Goal: Contribute content: Add original content to the website for others to see

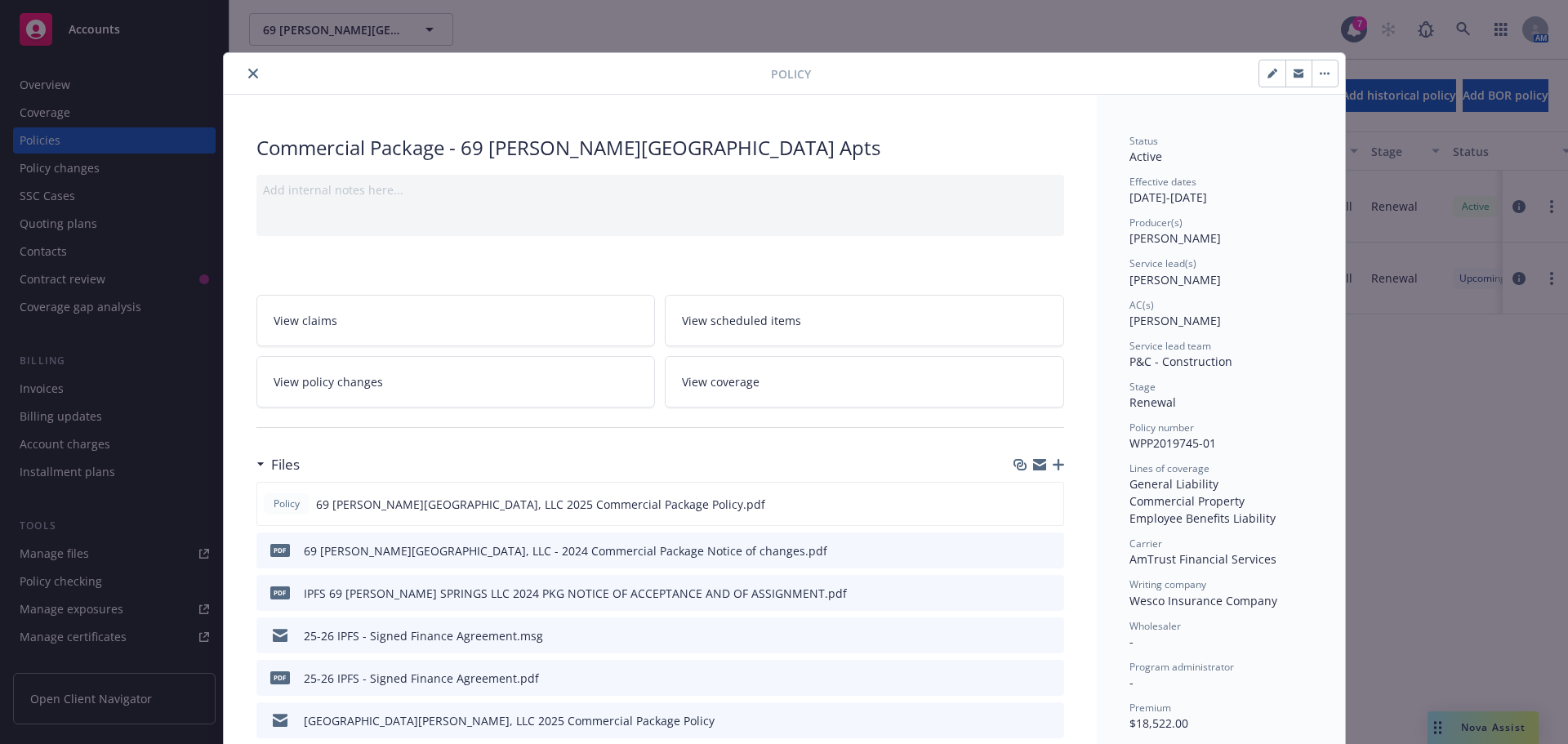
scroll to position [49, 0]
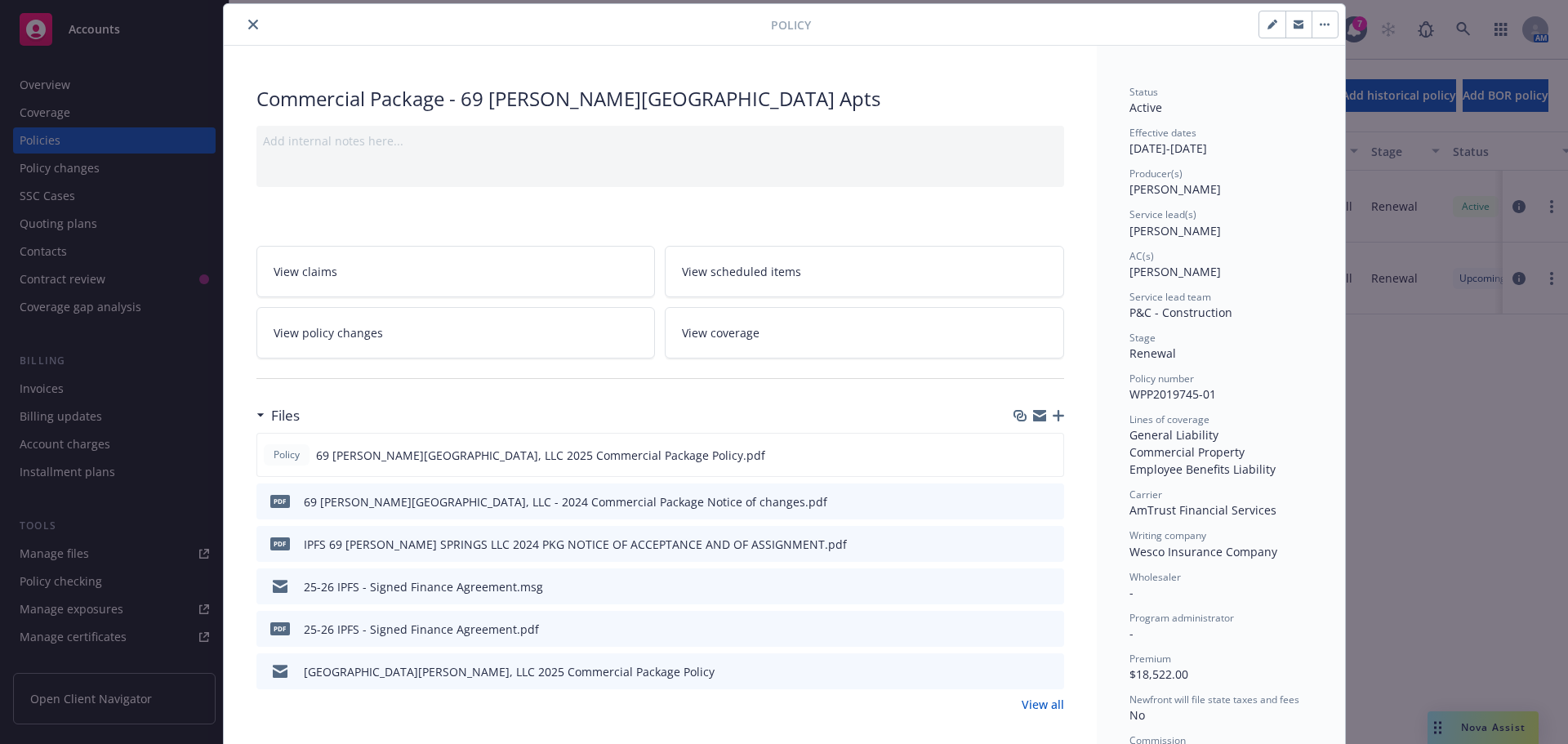
click at [254, 31] on div at bounding box center [500, 24] width 540 height 20
click at [243, 17] on button "close" at bounding box center [253, 24] width 20 height 20
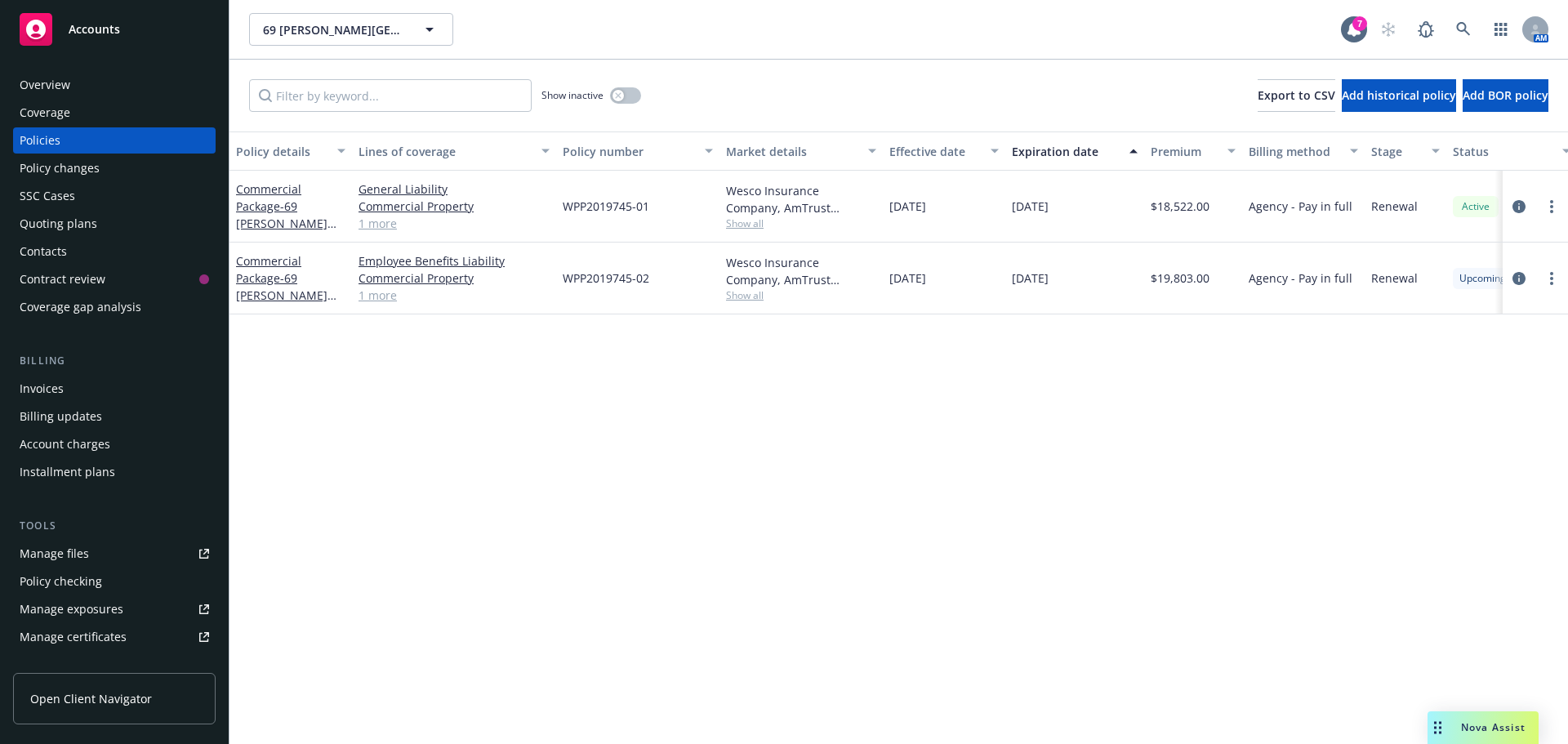
click at [112, 32] on span "Accounts" at bounding box center [94, 29] width 51 height 13
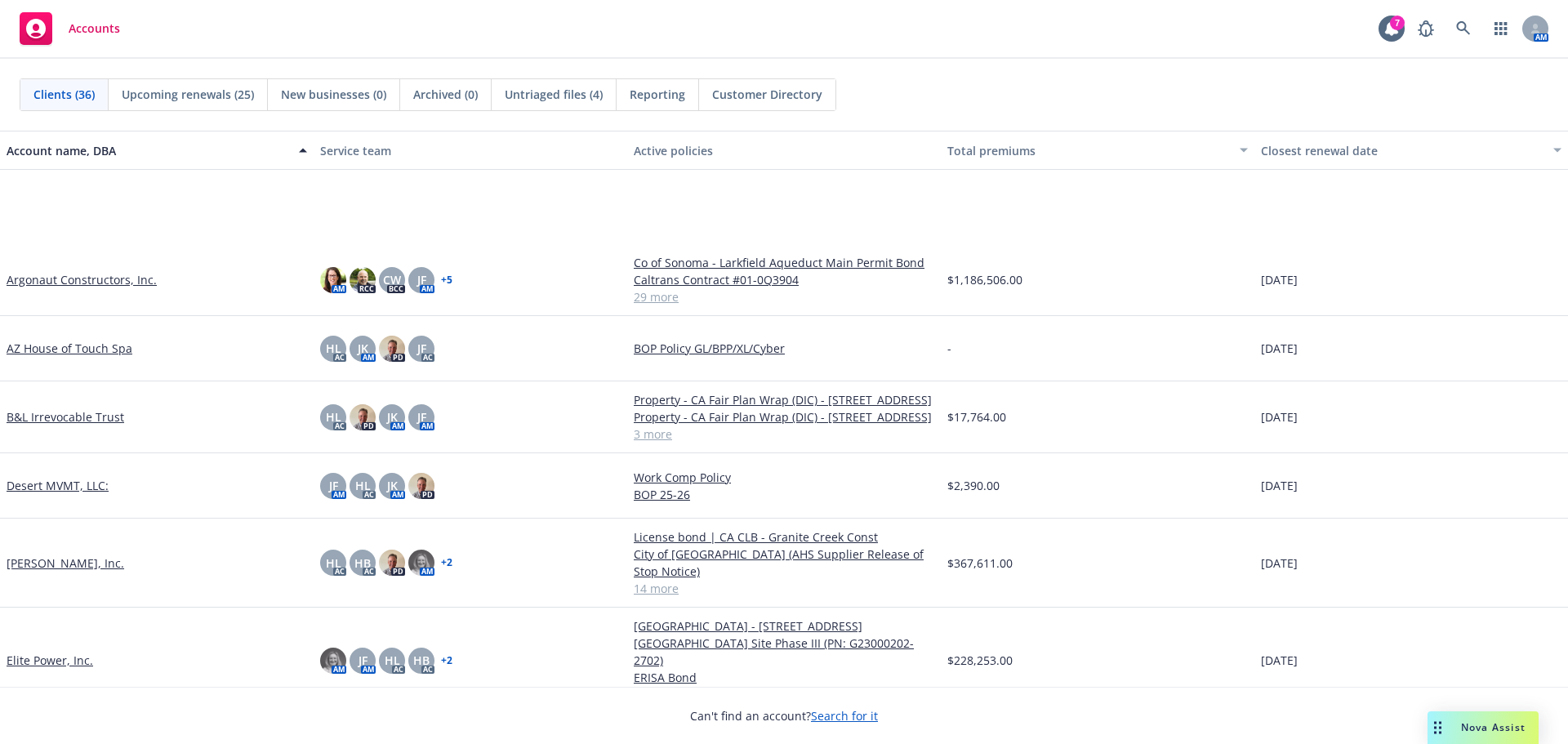
scroll to position [409, 0]
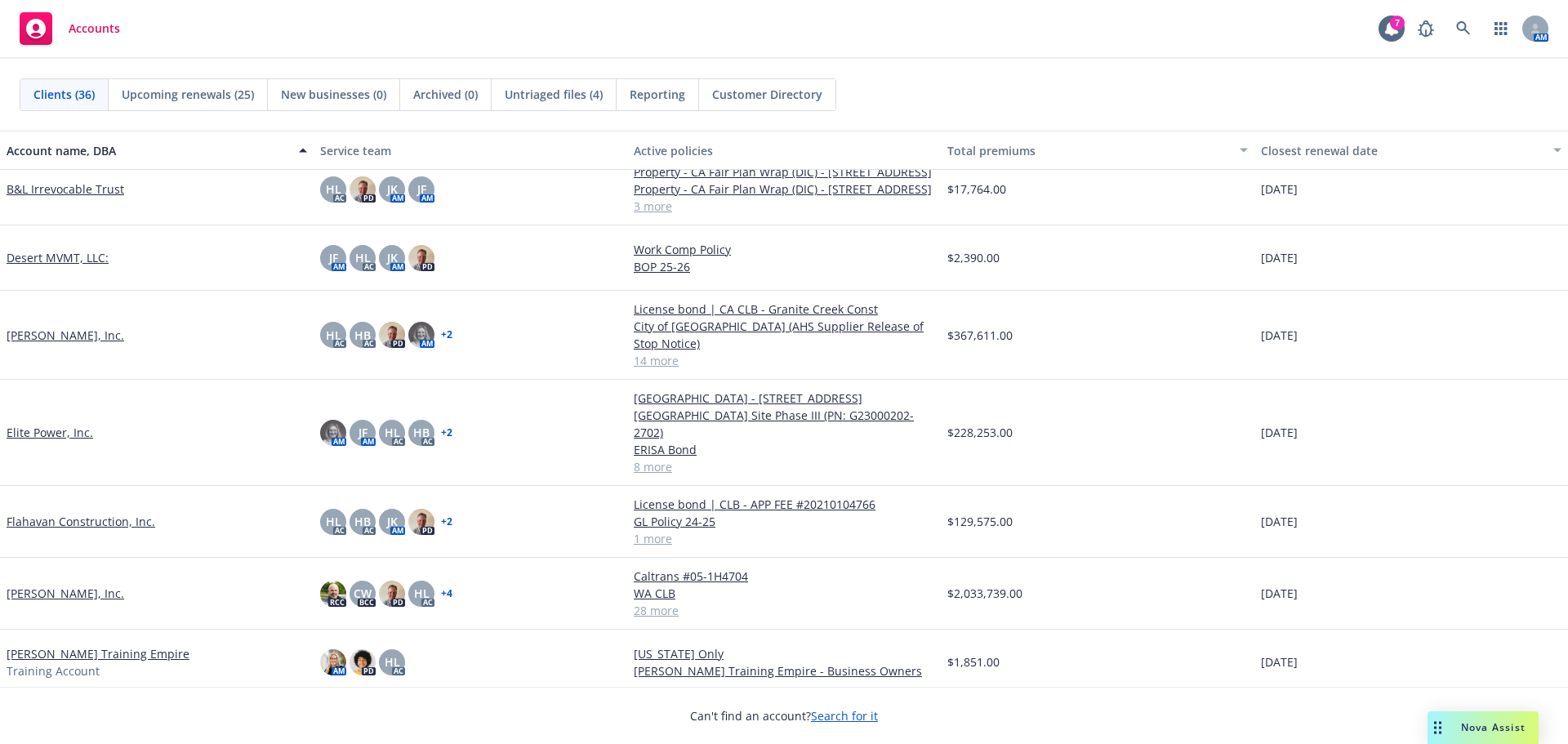
click at [93, 344] on link "[PERSON_NAME], Inc." at bounding box center [65, 335] width 117 height 17
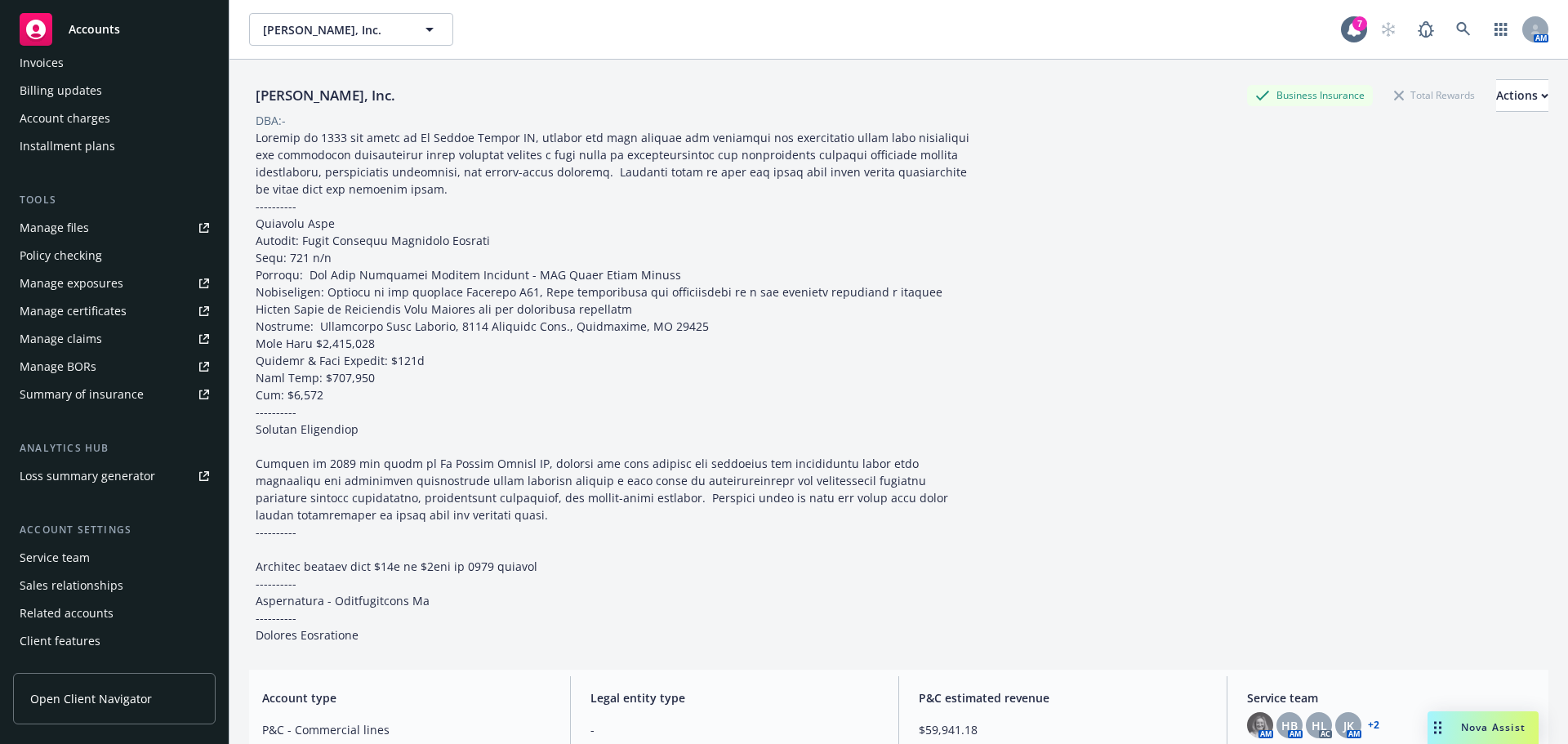
scroll to position [326, 0]
click at [86, 280] on div "Manage exposures" at bounding box center [71, 282] width 104 height 26
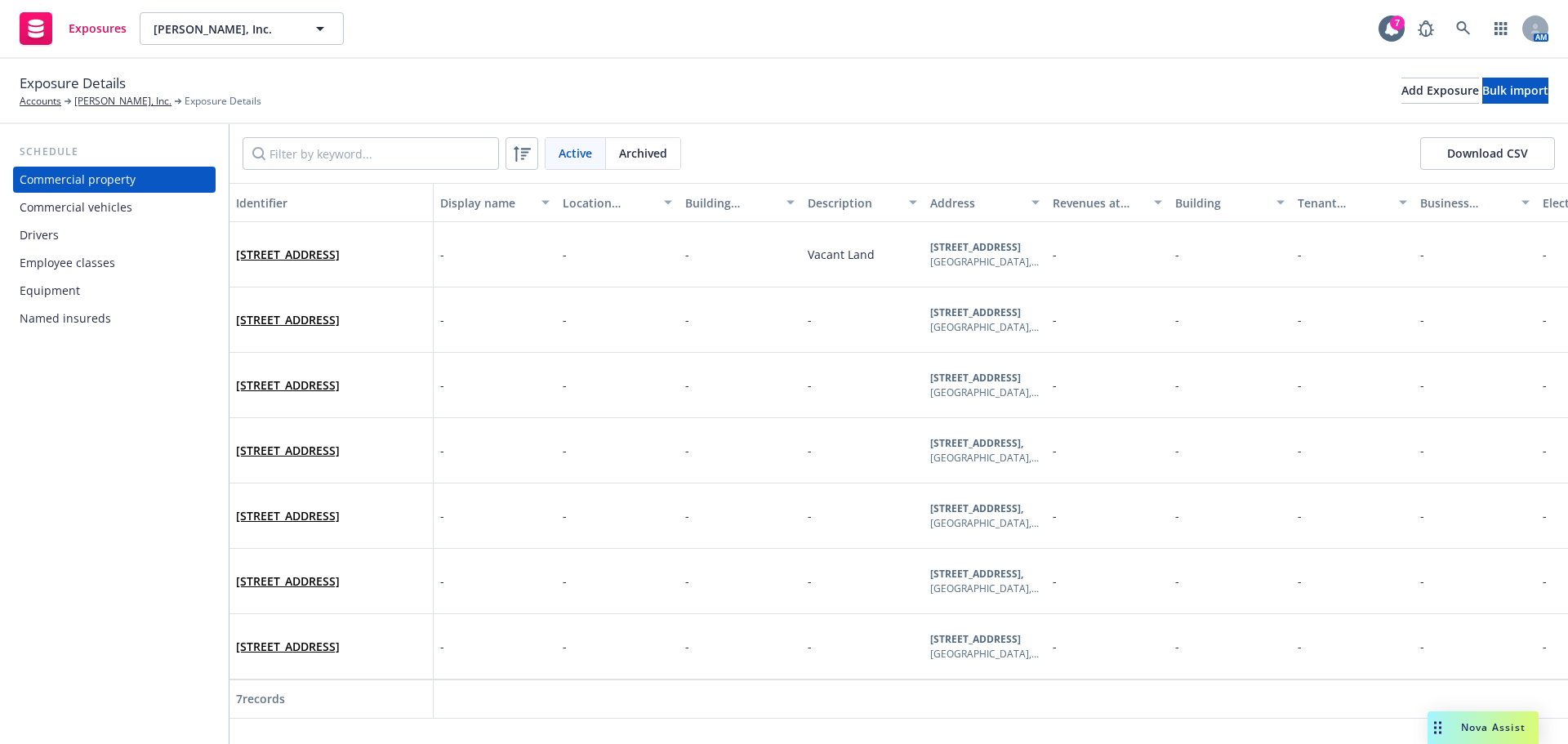
click at [126, 237] on div "Drivers" at bounding box center [115, 234] width 189 height 26
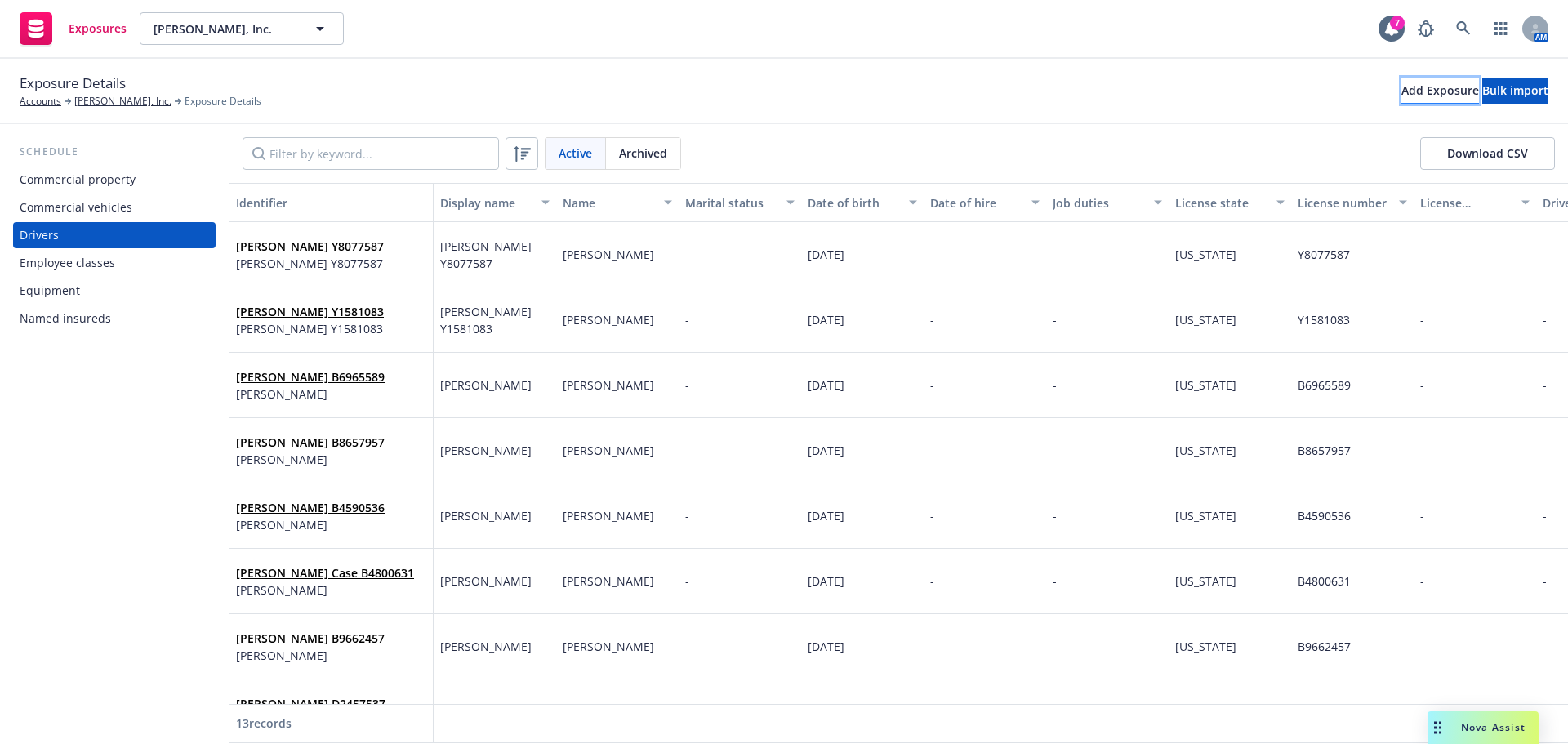
click at [1401, 87] on div "Add Exposure" at bounding box center [1440, 90] width 78 height 24
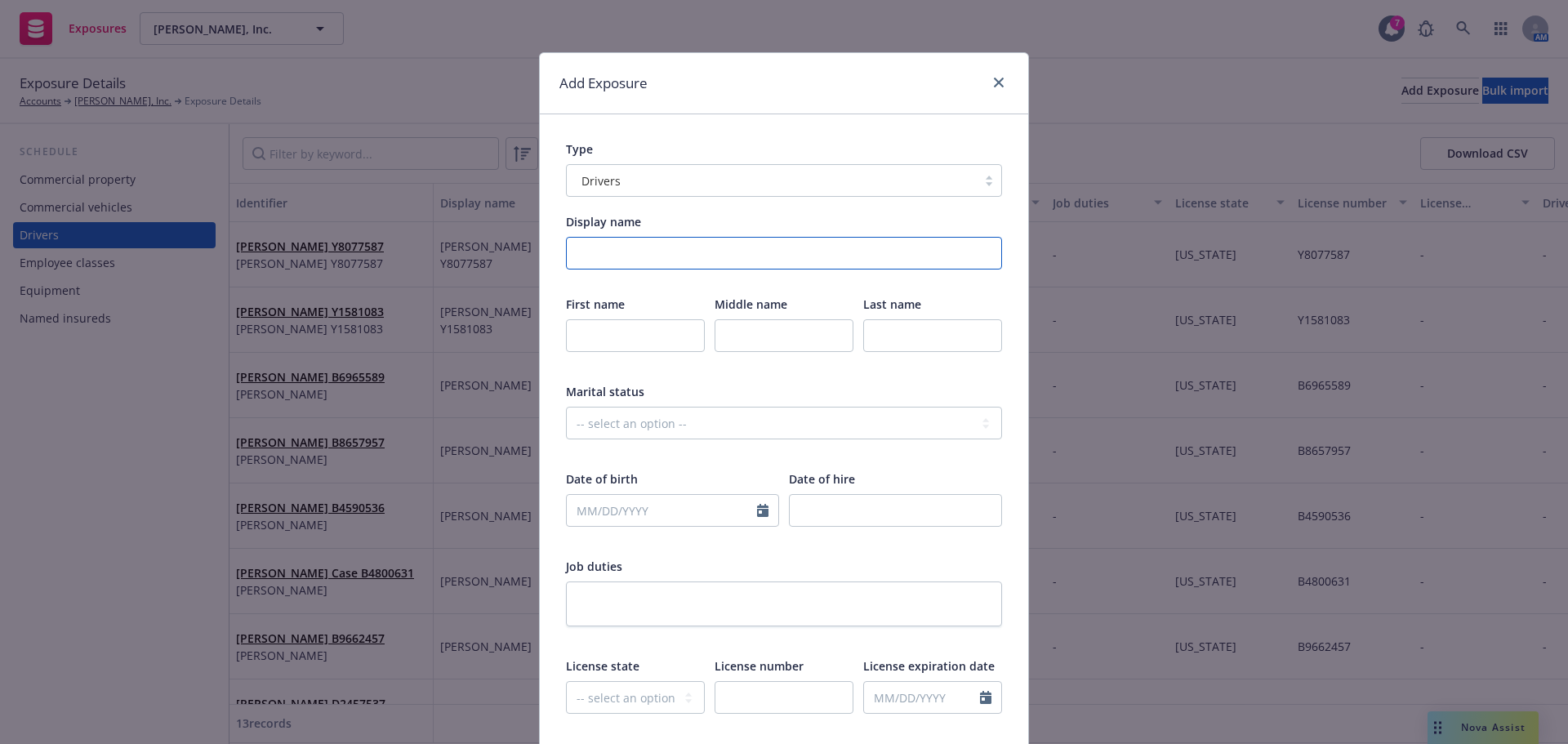
click at [638, 261] on input "Display name" at bounding box center [784, 253] width 436 height 32
type input "William Truitt"
click at [639, 344] on input "text" at bounding box center [635, 335] width 139 height 32
type input "William"
click at [891, 335] on input "text" at bounding box center [932, 335] width 139 height 32
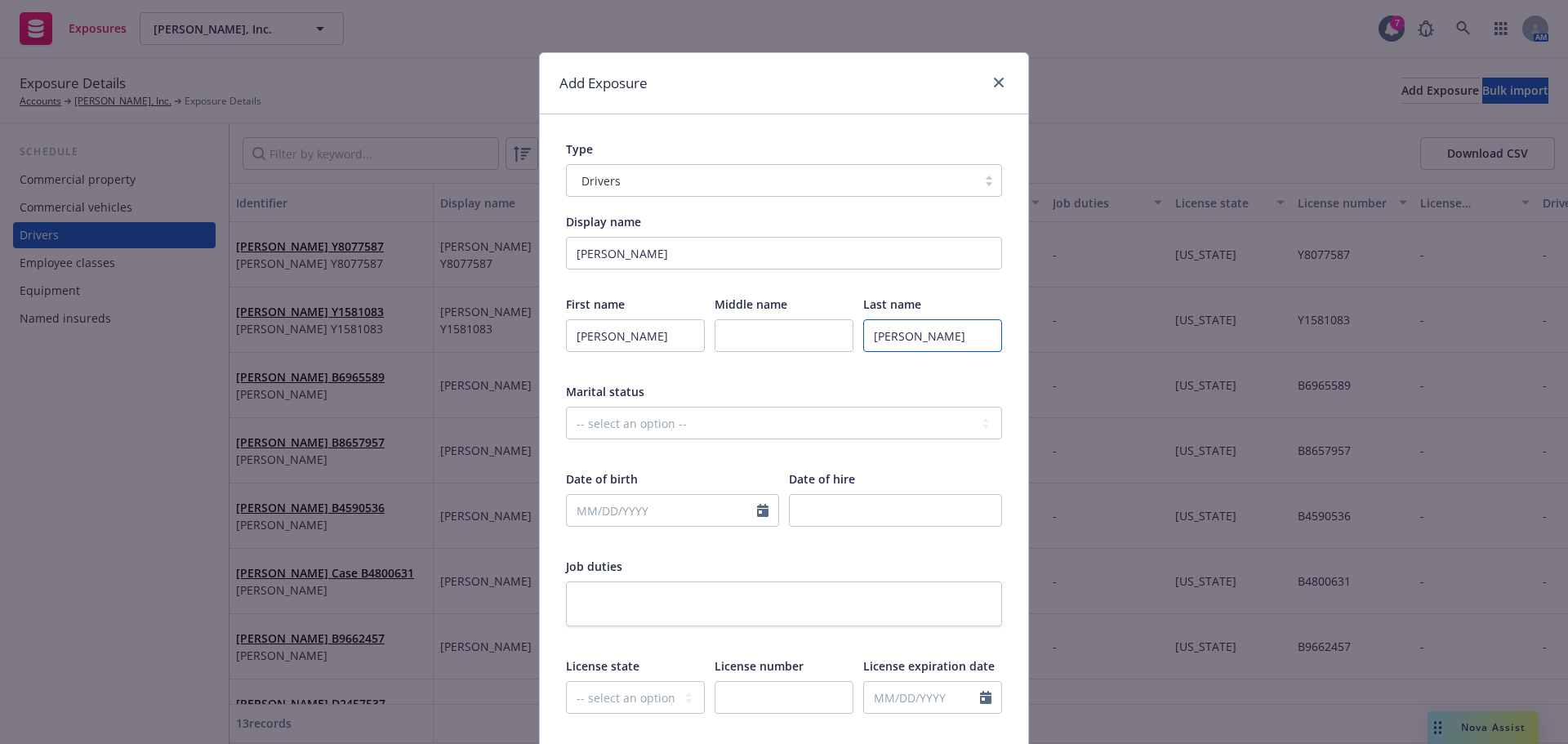
type input "Truitt"
drag, startPoint x: 592, startPoint y: 513, endPoint x: 628, endPoint y: 496, distance: 39.8
click at [591, 513] on input "text" at bounding box center [661, 510] width 190 height 31
select select "10"
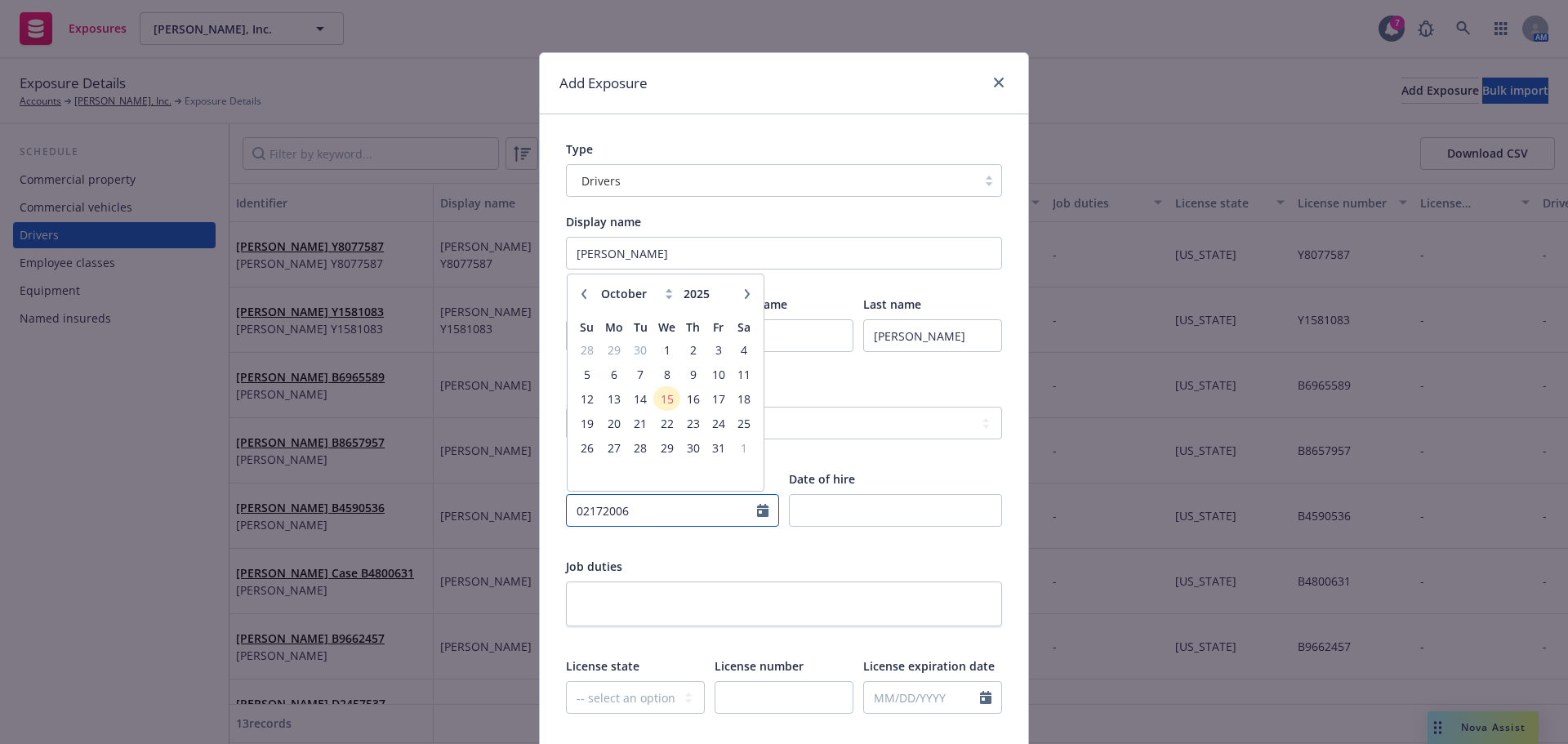
type input "02172006"
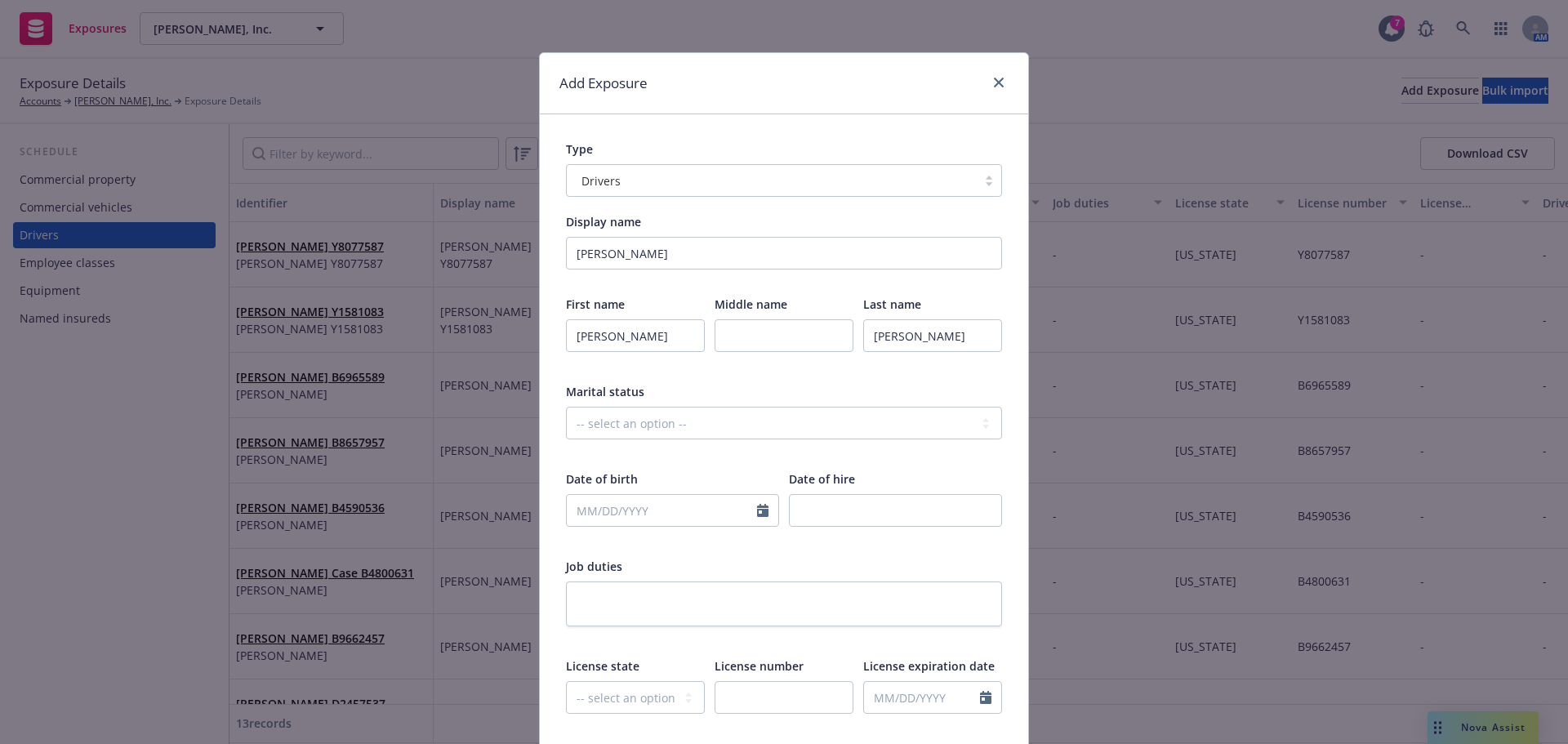
click at [698, 565] on div "Job duties" at bounding box center [784, 565] width 436 height 17
click at [580, 518] on input "text" at bounding box center [661, 510] width 190 height 31
select select "10"
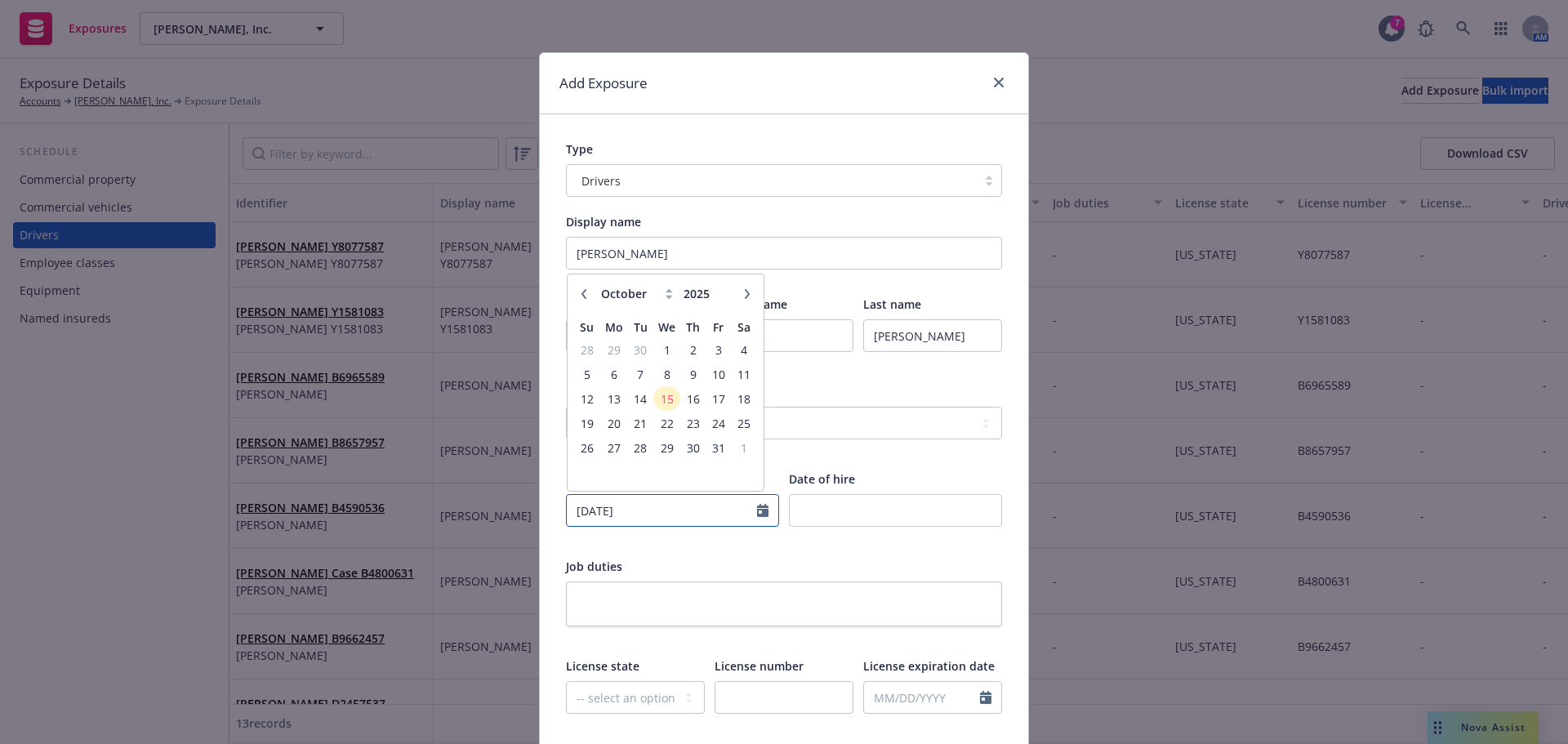
type input "02/17/2006"
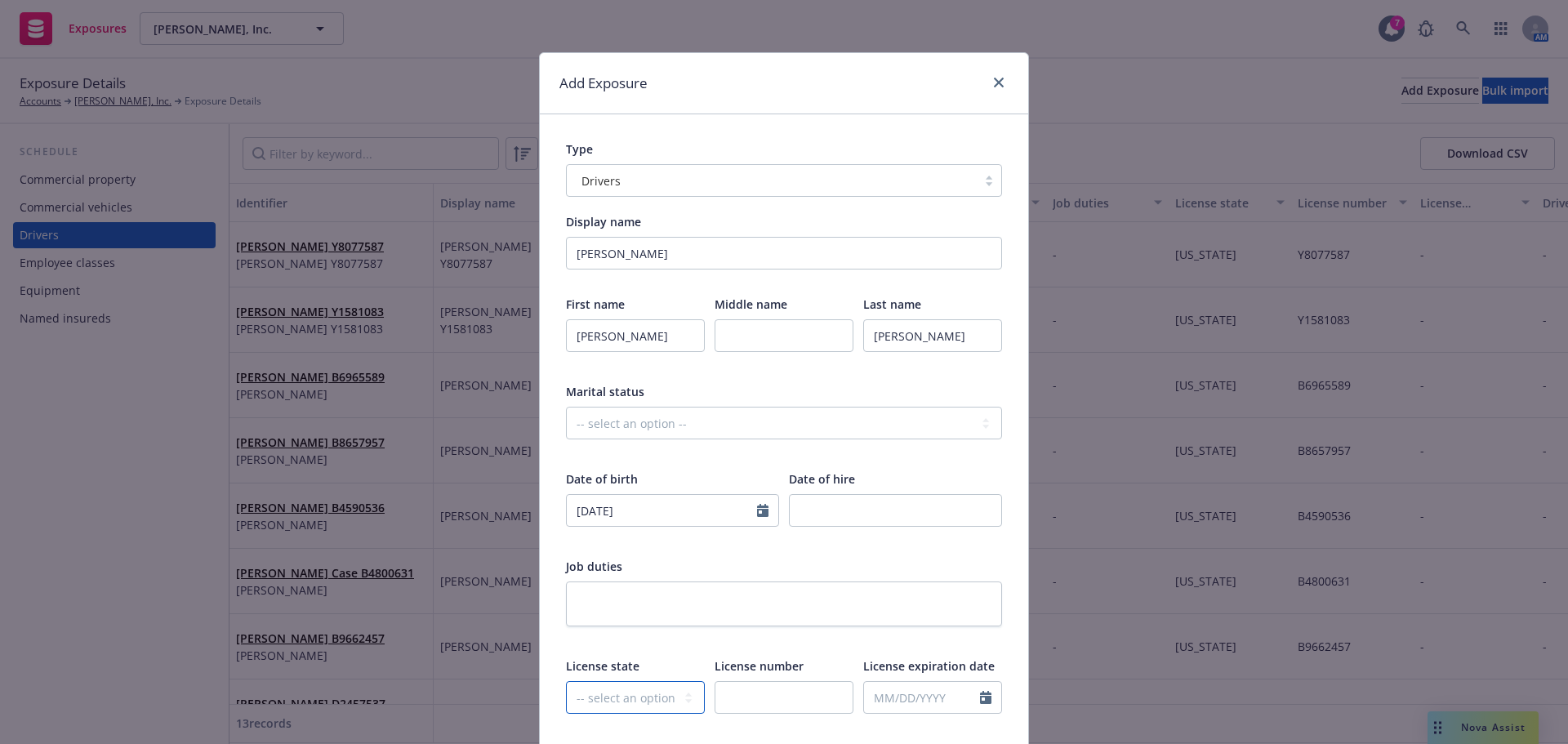
click at [629, 690] on select "-- select an option -- Alaska Alabama Arkansas American Samoa Arizona Californi…" at bounding box center [635, 697] width 139 height 32
select select "CA"
click at [565, 681] on select "-- select an option -- Alaska Alabama Arkansas American Samoa Arizona Californi…" at bounding box center [635, 697] width 139 height 32
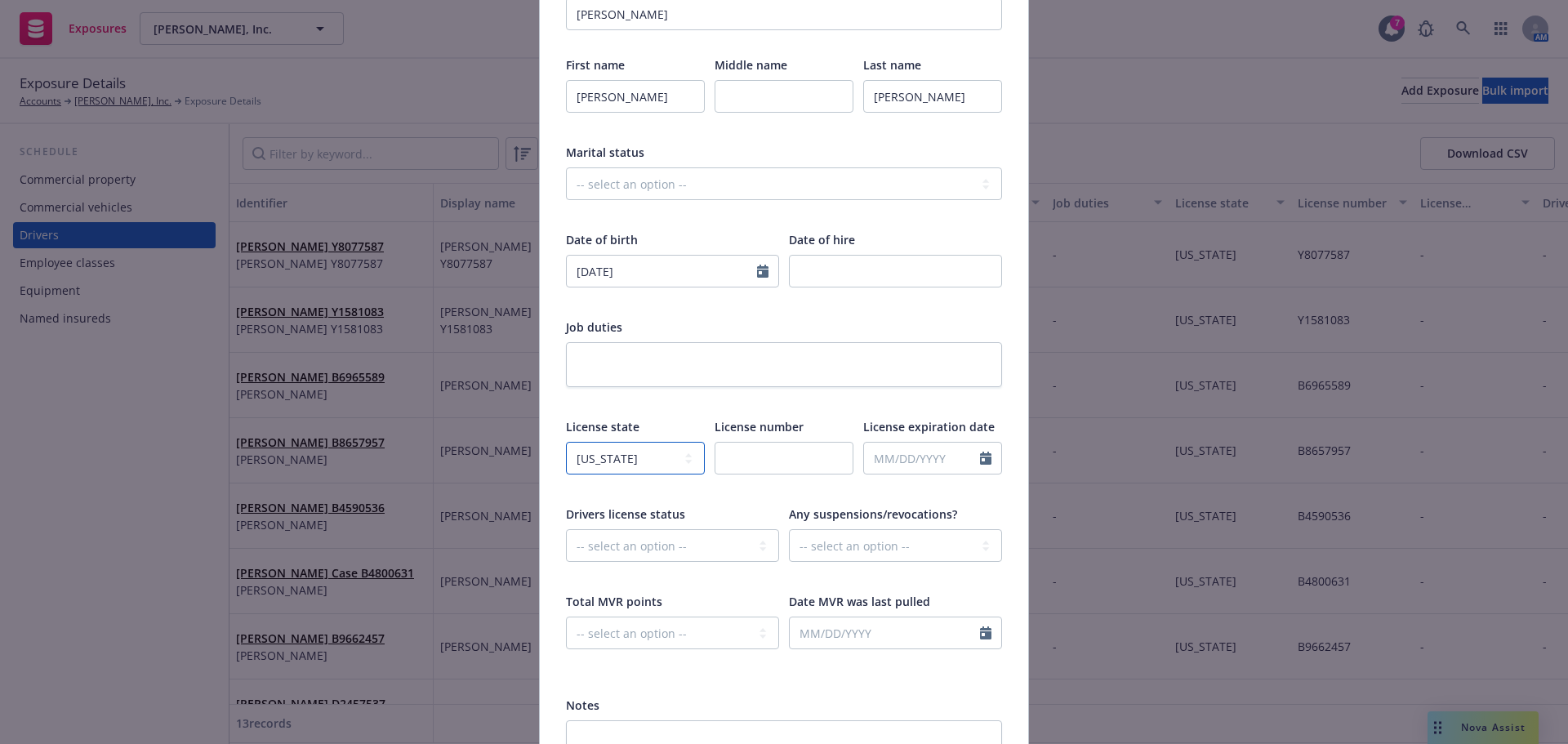
scroll to position [245, 0]
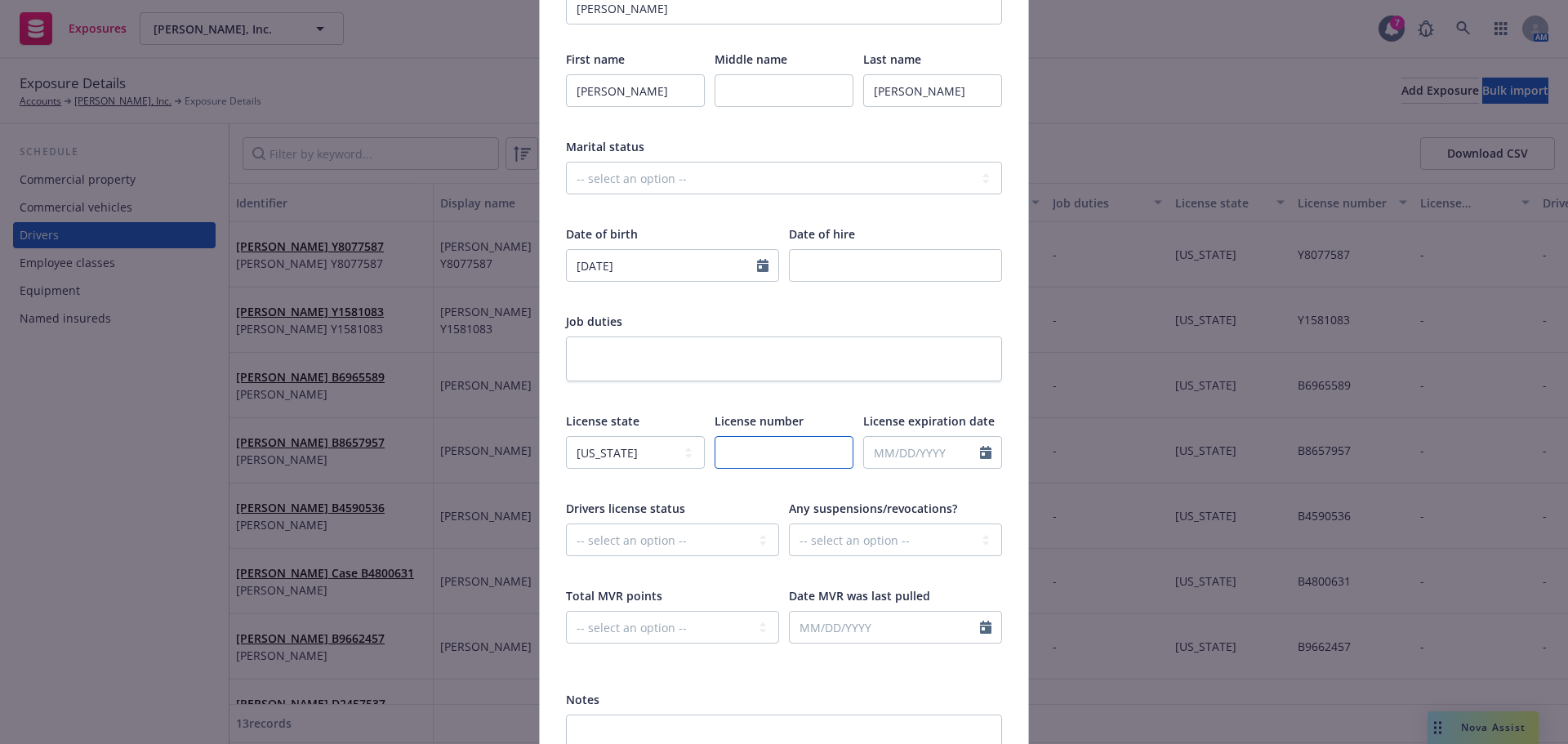
click at [759, 454] on input "text" at bounding box center [784, 453] width 139 height 32
paste input "Y2026618"
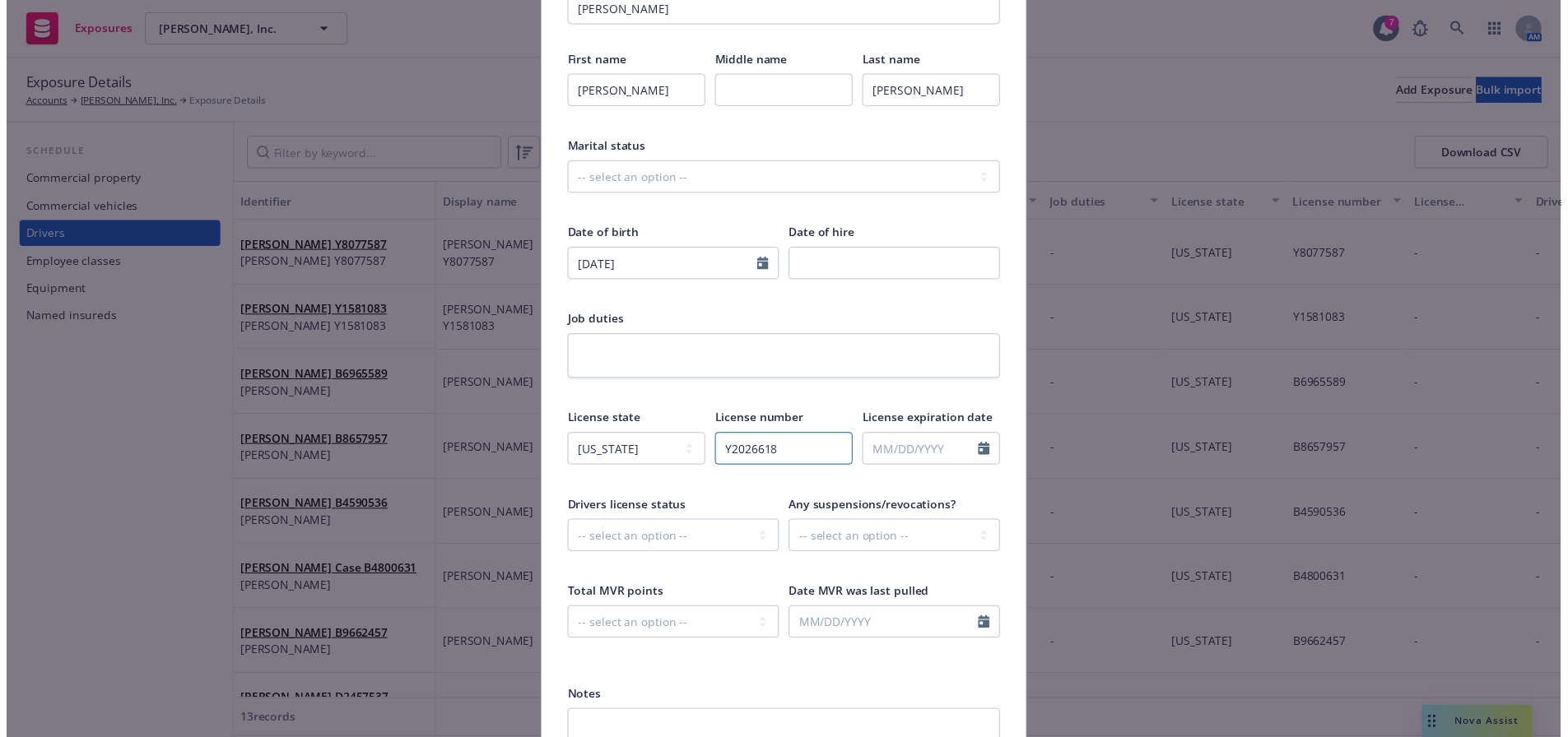
scroll to position [402, 0]
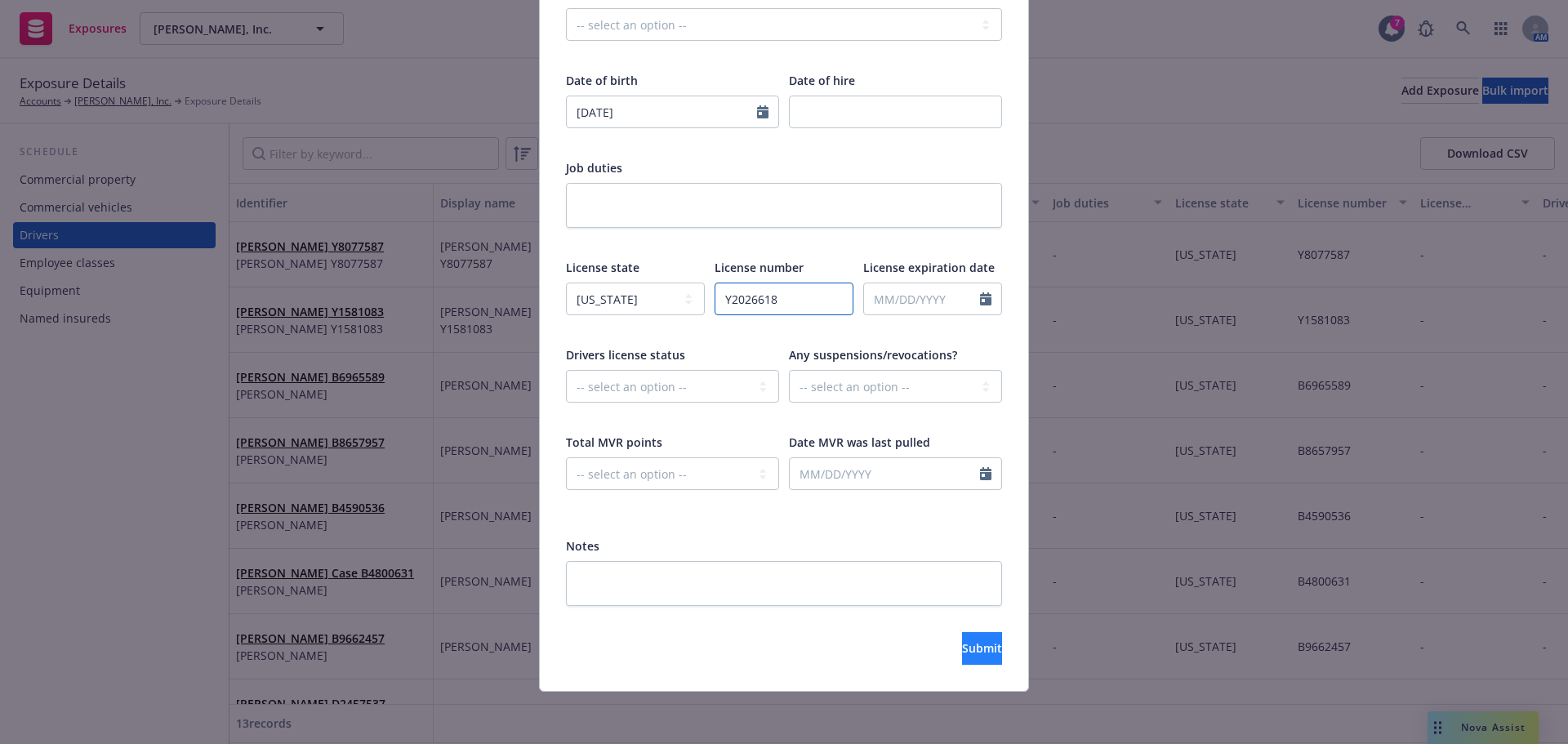
type input "Y2026618"
click at [962, 639] on button "Submit" at bounding box center [982, 648] width 40 height 32
